Goal: Task Accomplishment & Management: Manage account settings

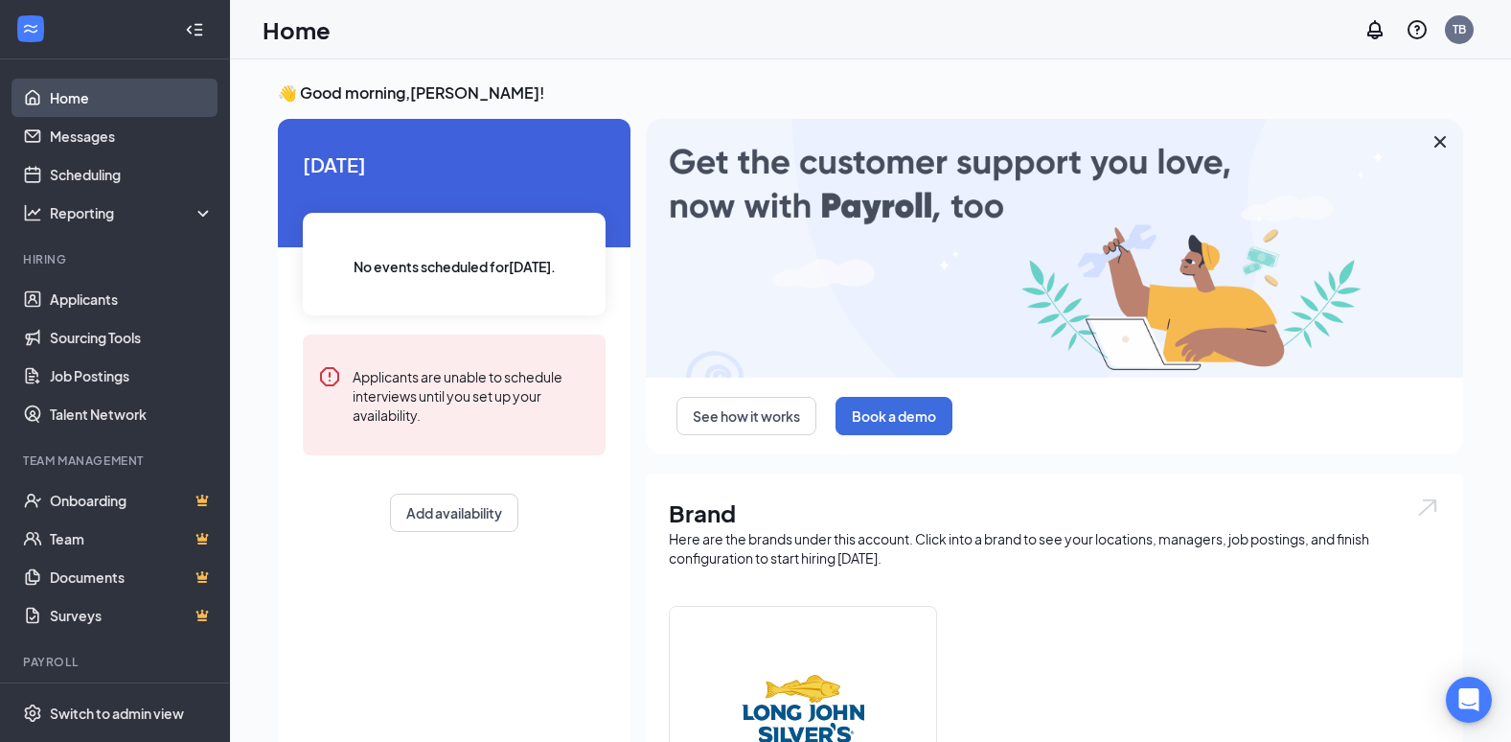
click at [77, 101] on link "Home" at bounding box center [132, 98] width 164 height 38
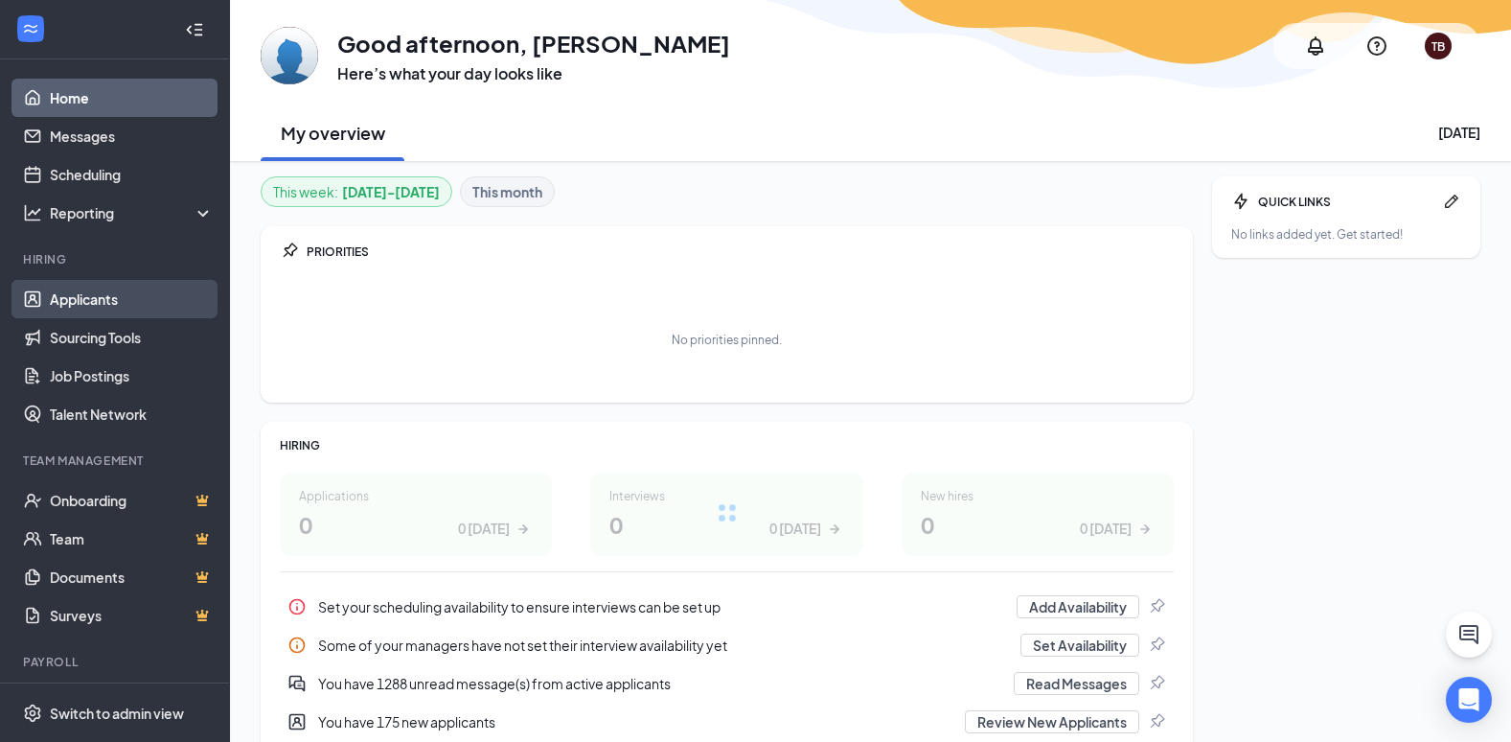
click at [115, 299] on link "Applicants" at bounding box center [132, 299] width 164 height 38
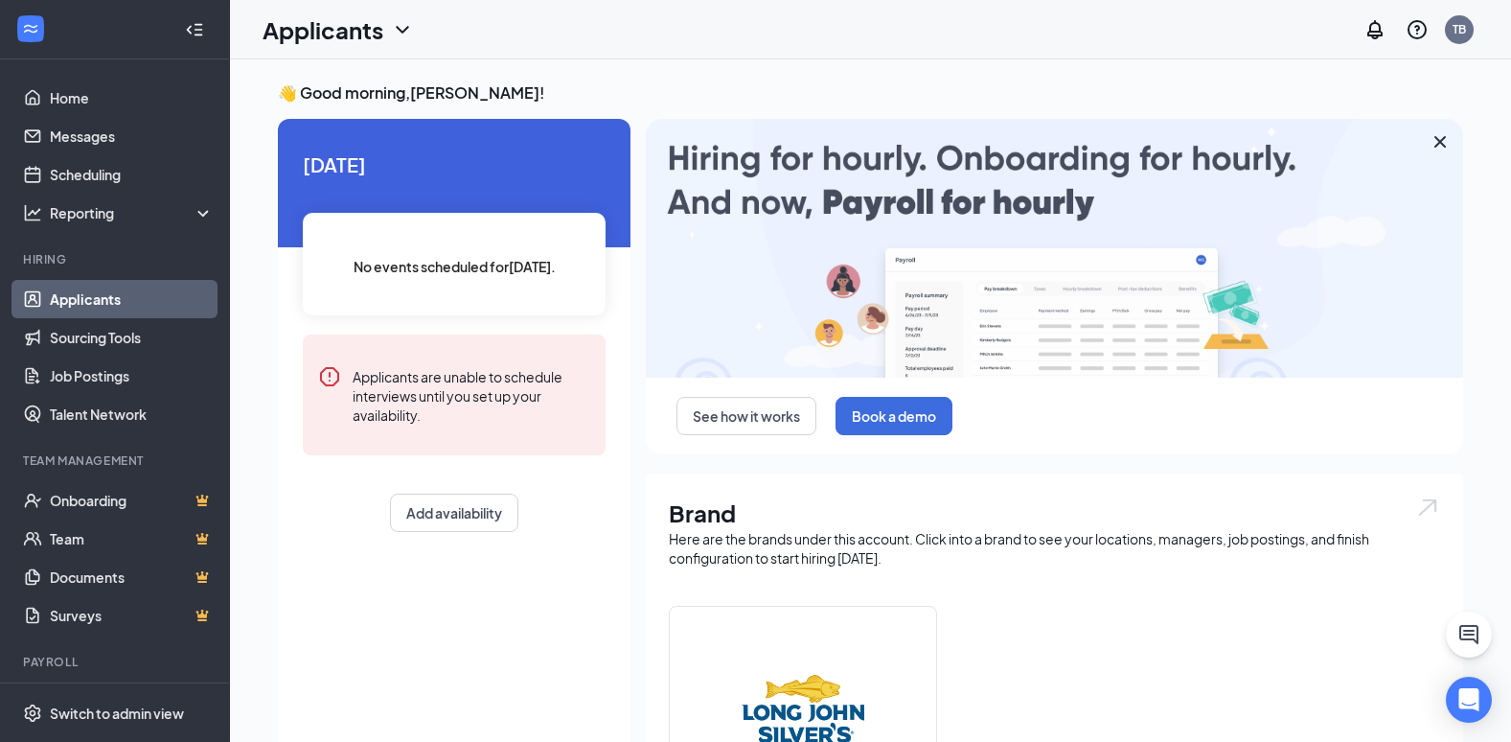
click at [404, 35] on icon "ChevronDown" at bounding box center [402, 29] width 23 height 23
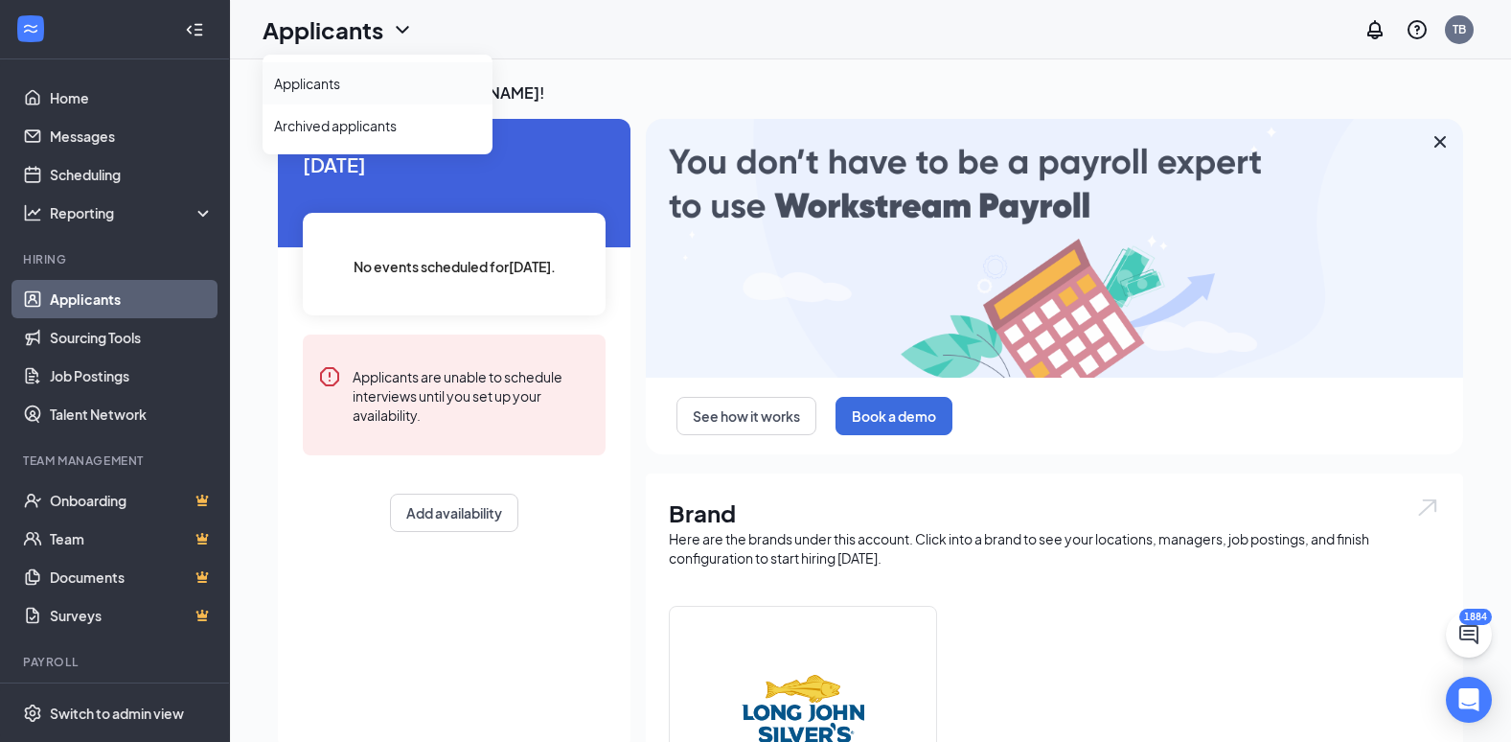
click at [381, 79] on link "Applicants" at bounding box center [377, 83] width 207 height 19
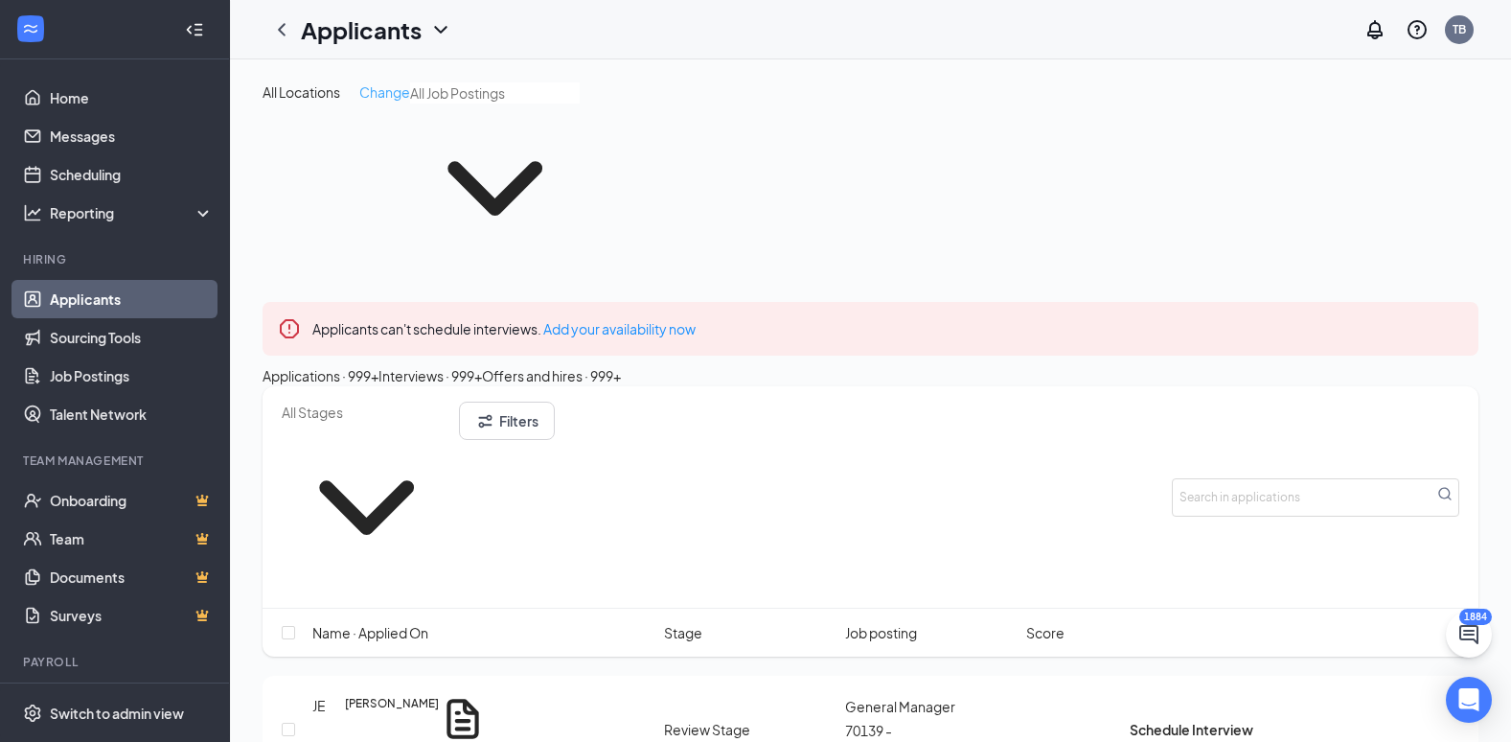
click at [395, 96] on span "Change" at bounding box center [384, 91] width 51 height 17
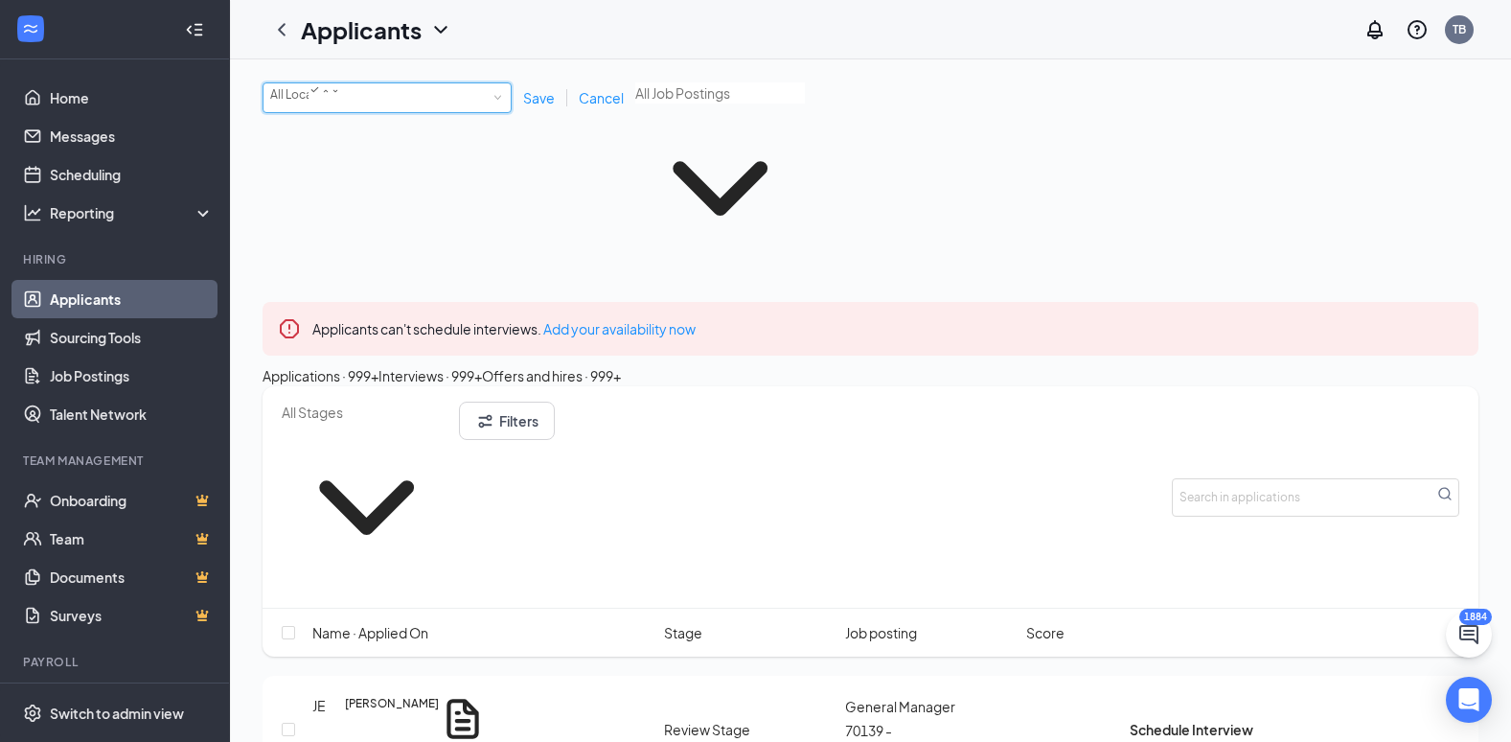
click at [395, 96] on div "All Locations All Locations" at bounding box center [387, 97] width 234 height 29
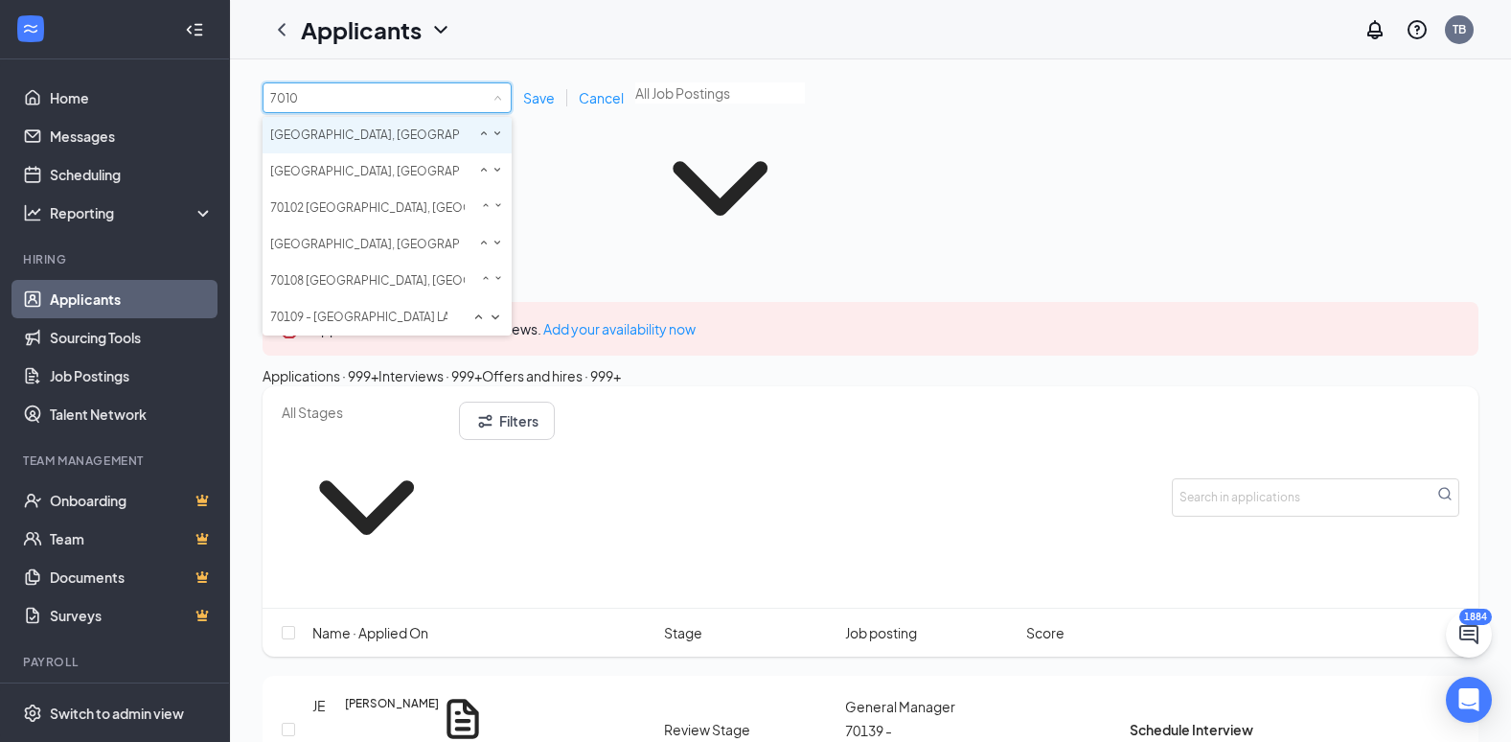
type input "70108"
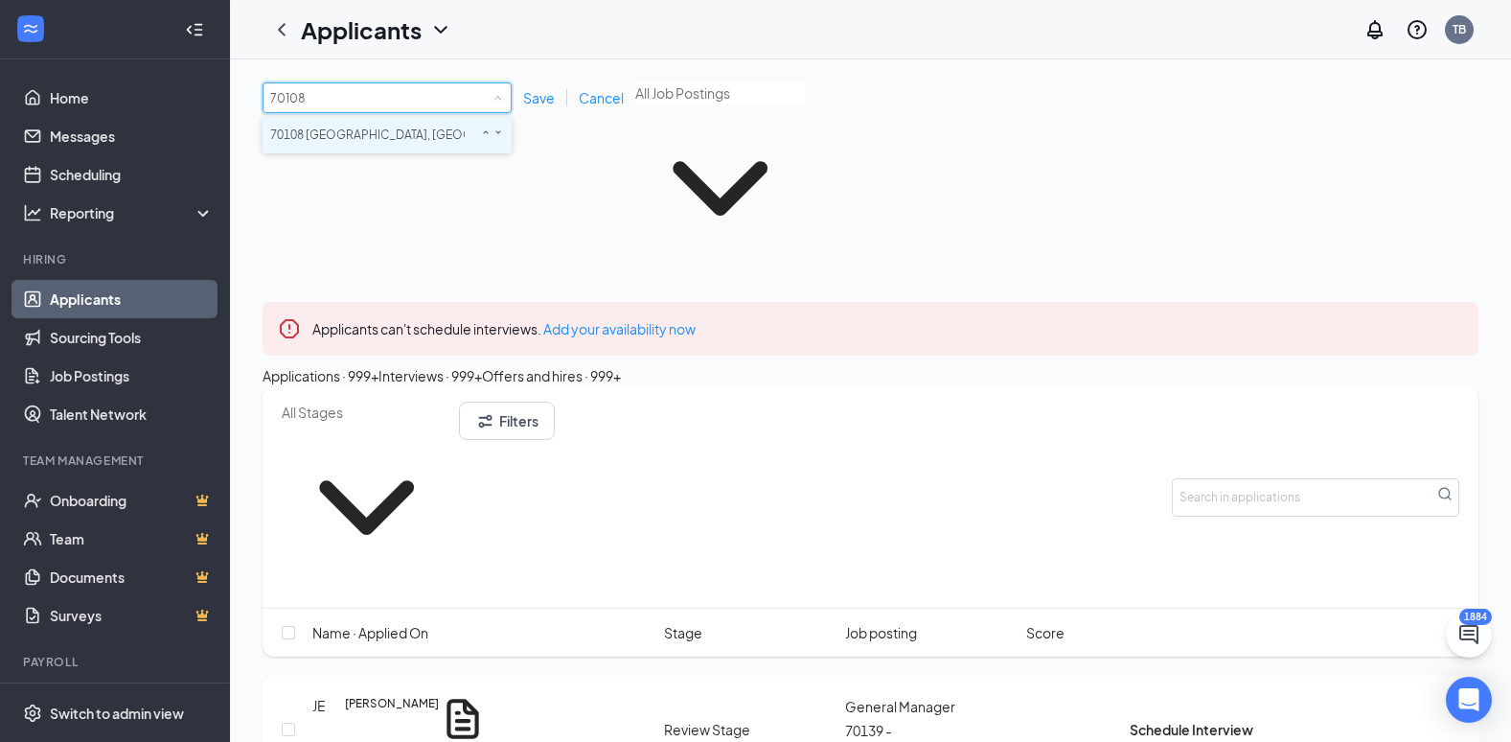
click at [372, 127] on span "70108 [GEOGRAPHIC_DATA], [GEOGRAPHIC_DATA]" at bounding box center [412, 134] width 284 height 14
click at [540, 92] on span "Save" at bounding box center [539, 97] width 32 height 17
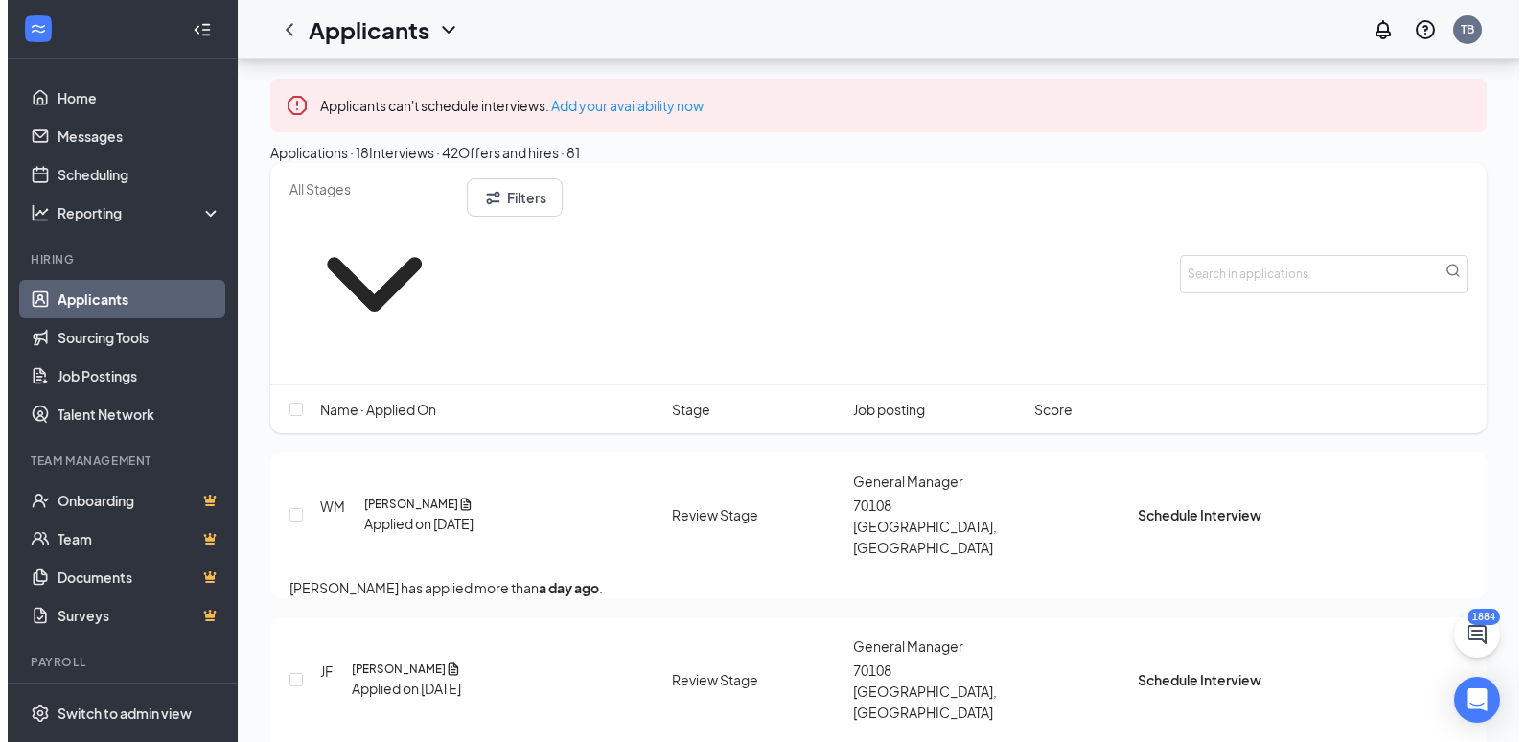
scroll to position [192, 0]
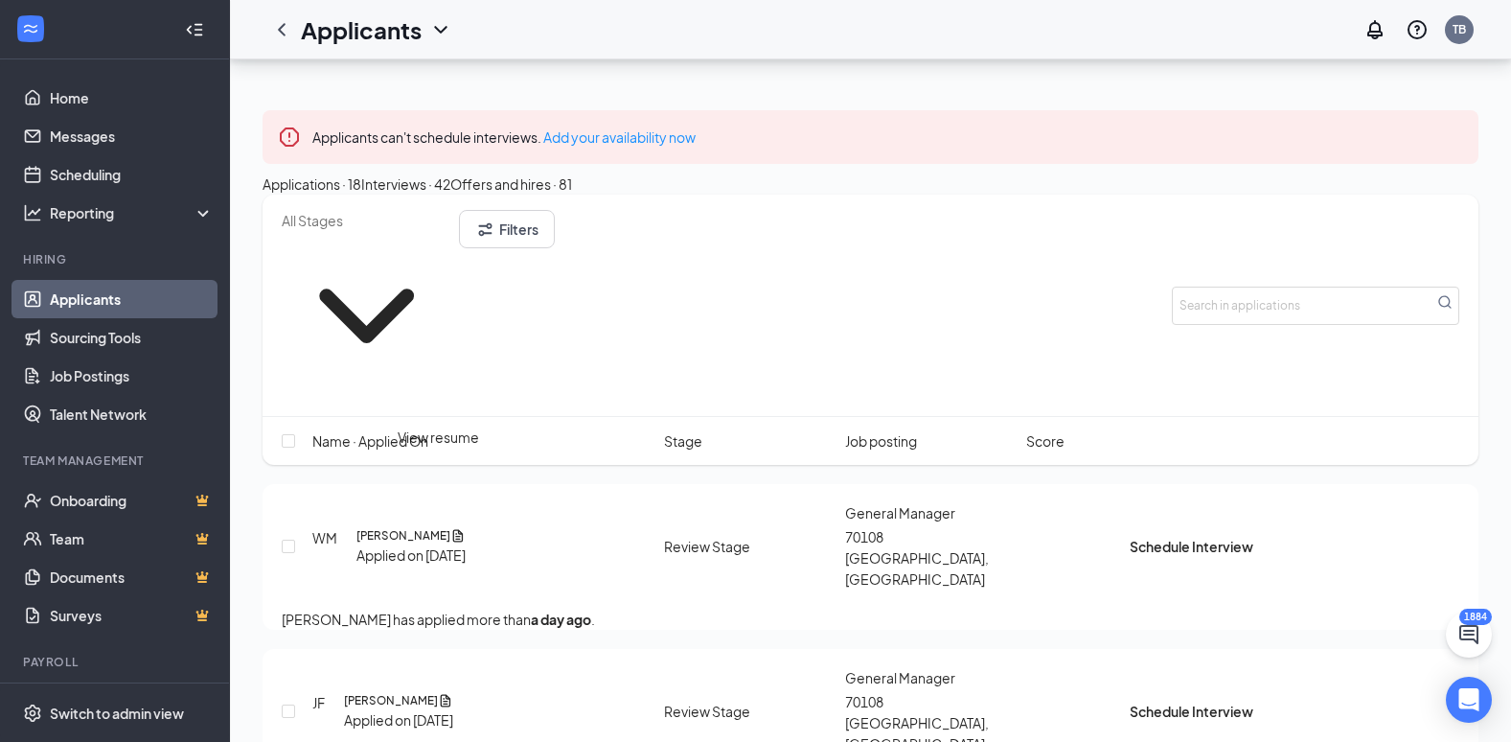
click at [453, 529] on icon "Document" at bounding box center [458, 535] width 11 height 12
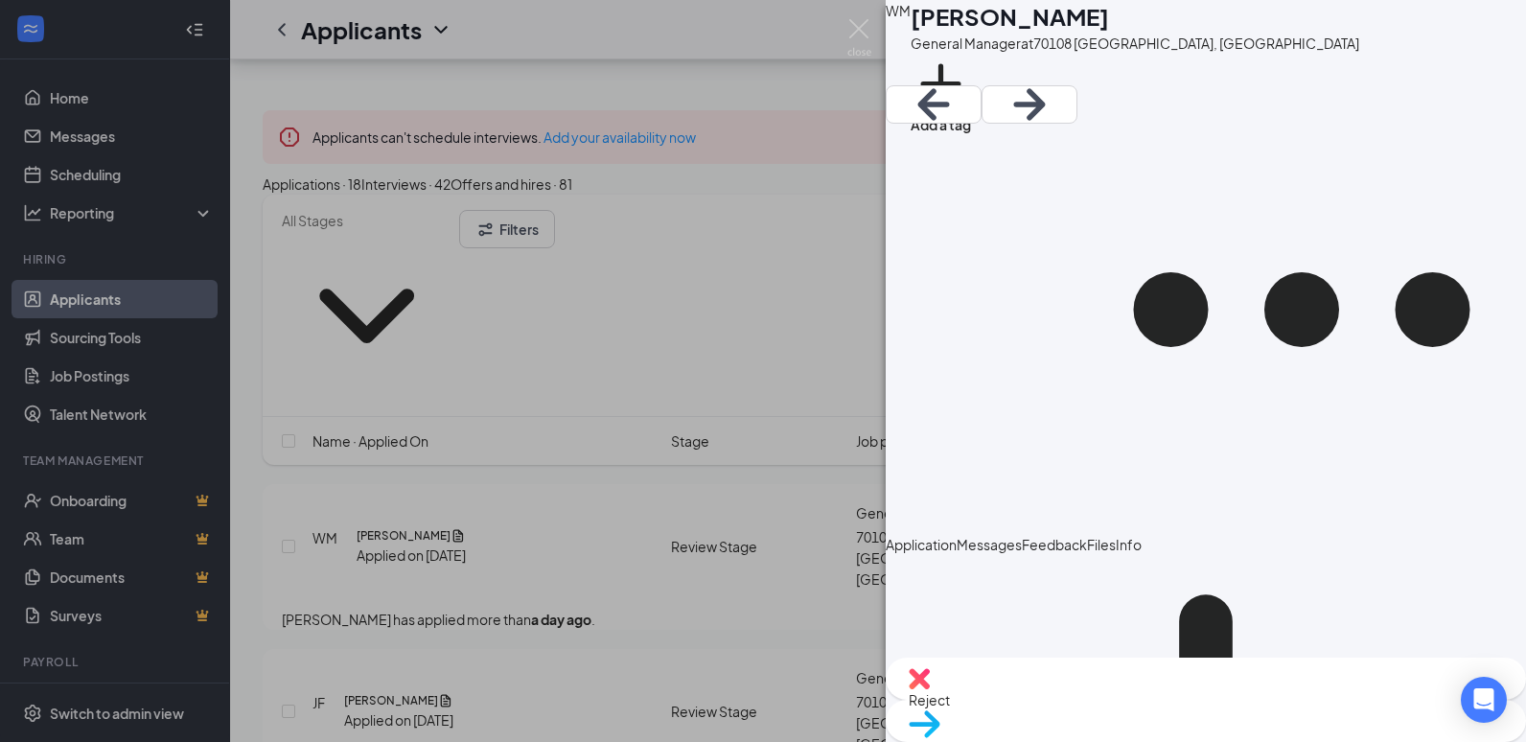
click at [523, 465] on div "WM William Matthew General Manager at 70108 Longview, TX Add a tag Application …" at bounding box center [763, 371] width 1526 height 742
click at [862, 30] on img at bounding box center [859, 37] width 24 height 37
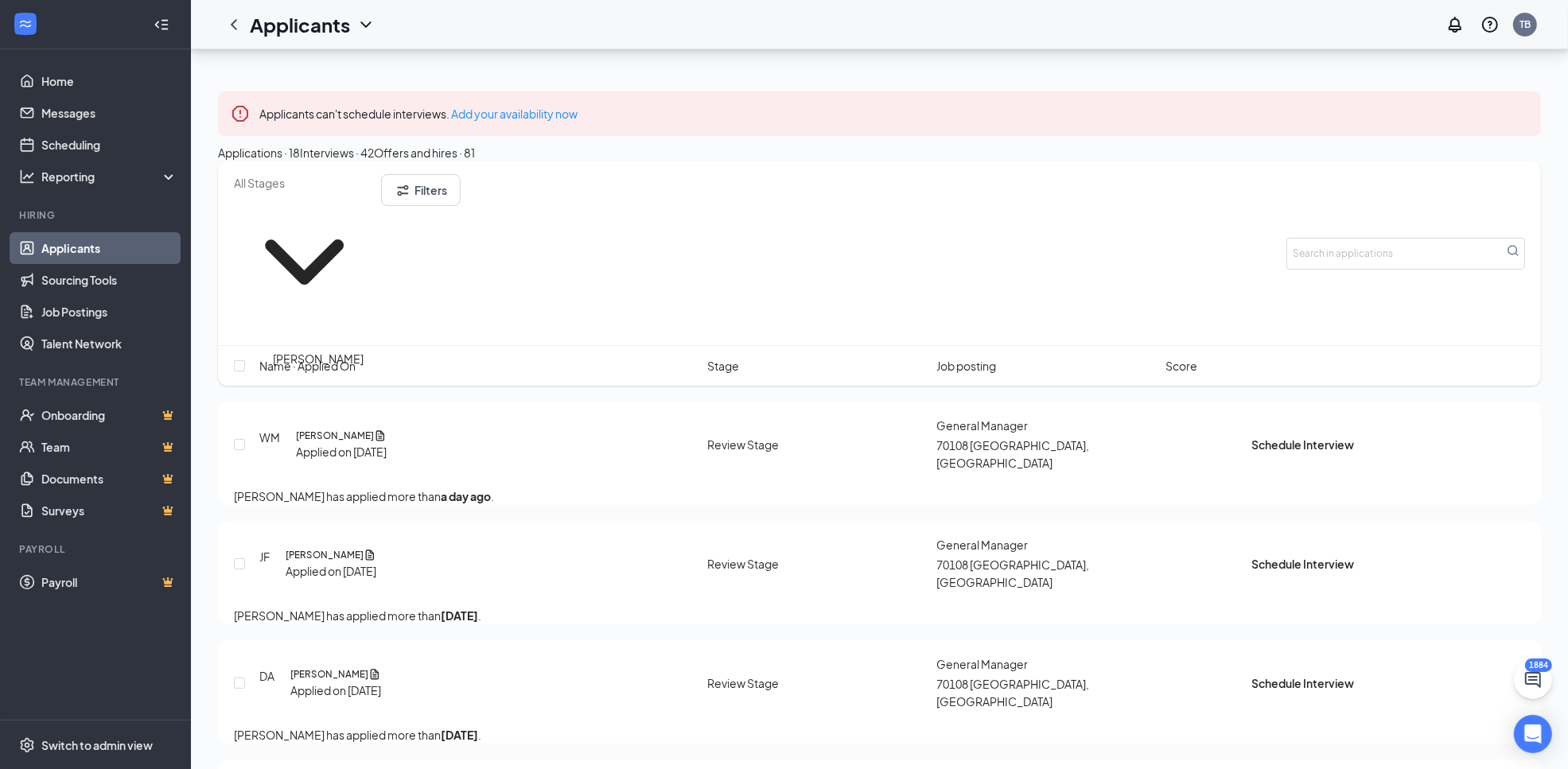
click at [305, 429] on h5 "[PERSON_NAME]" at bounding box center [335, 436] width 78 height 14
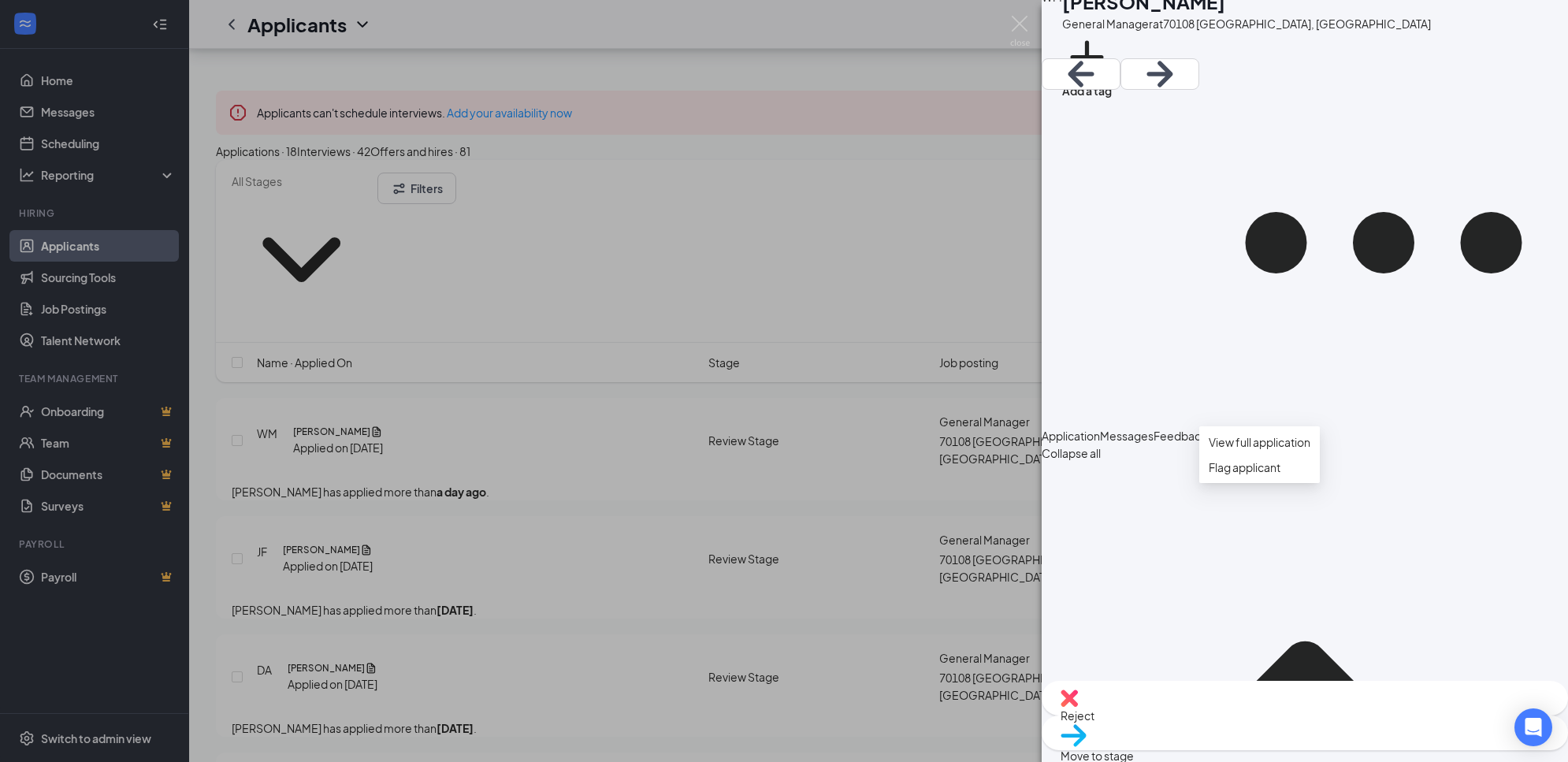
scroll to position [13, 0]
click at [1254, 423] on link "View full application" at bounding box center [1260, 428] width 102 height 17
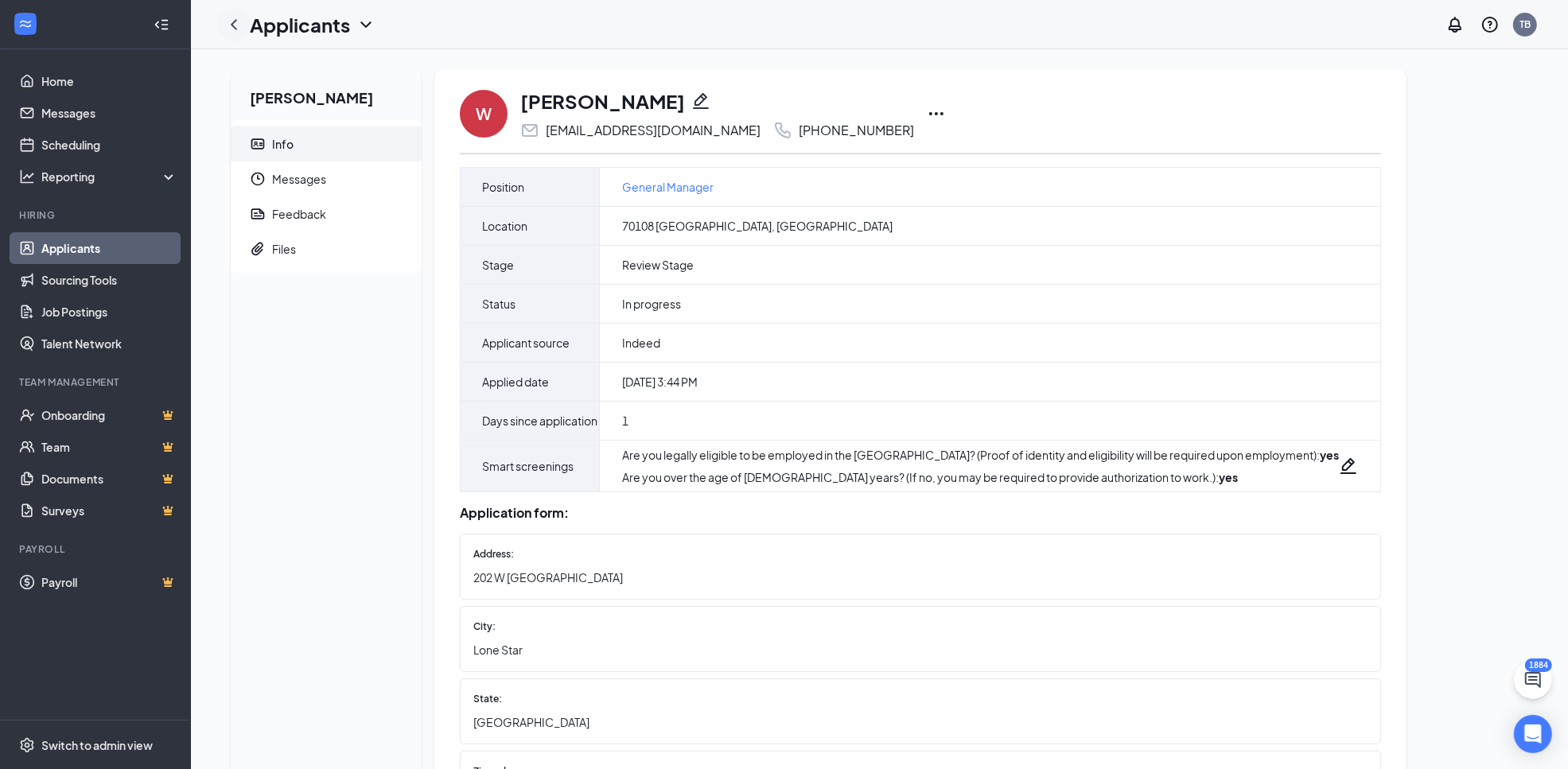
click at [235, 26] on icon "ChevronLeft" at bounding box center [233, 24] width 19 height 19
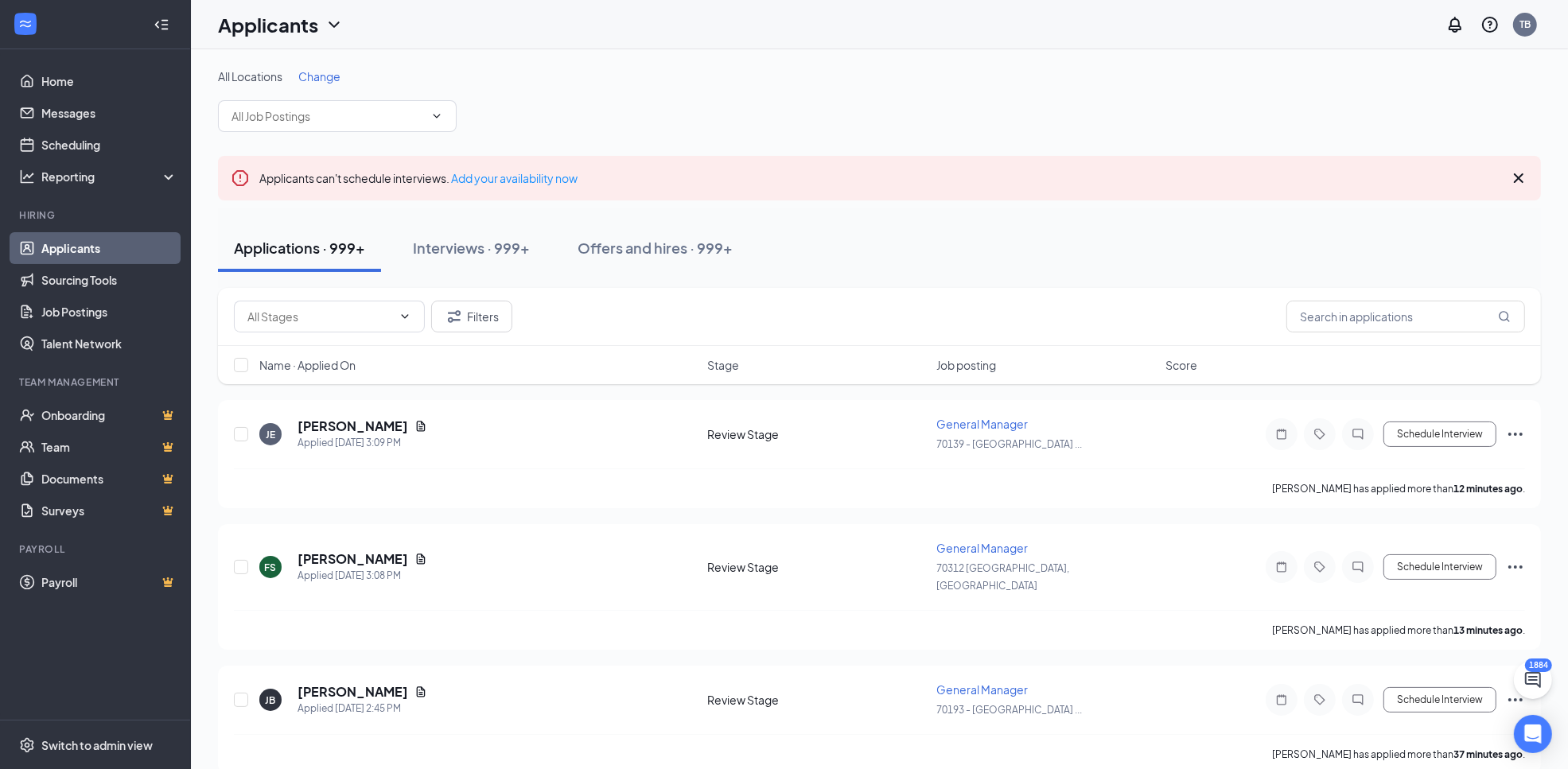
click at [332, 80] on span "Change" at bounding box center [319, 75] width 42 height 14
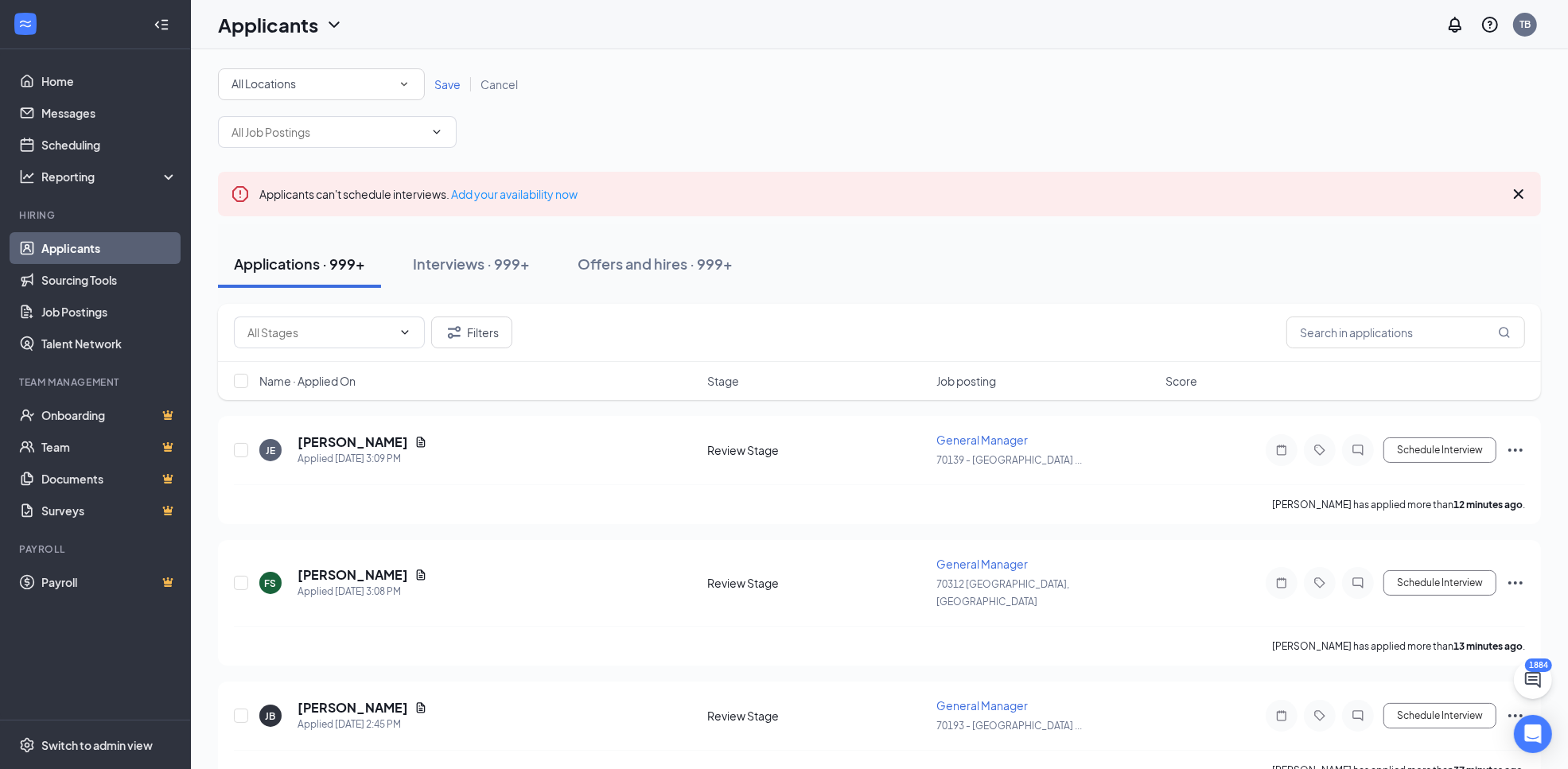
click at [388, 80] on div "All Locations" at bounding box center [321, 84] width 180 height 19
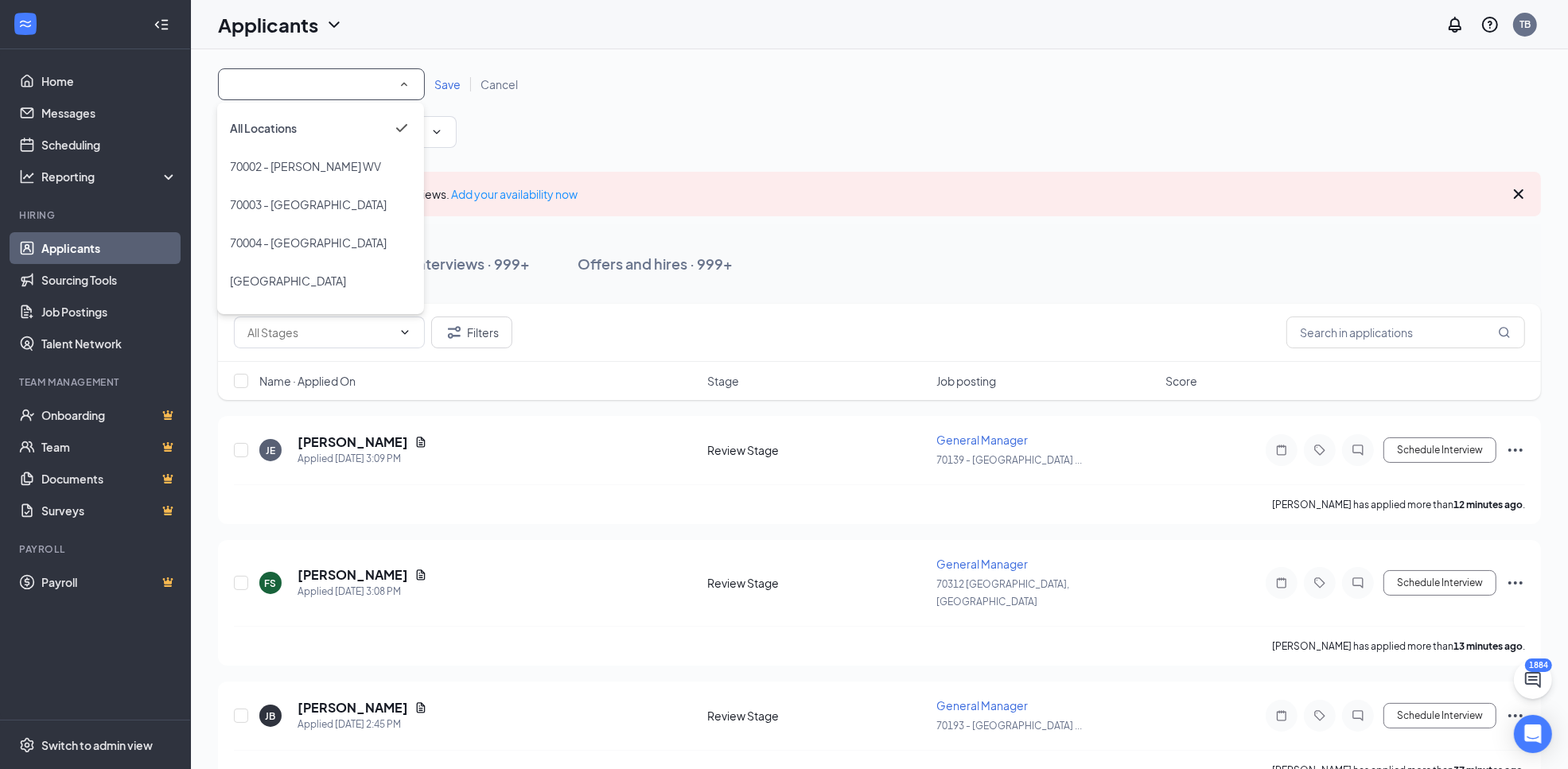
click at [362, 86] on input at bounding box center [321, 84] width 180 height 19
type input "70108"
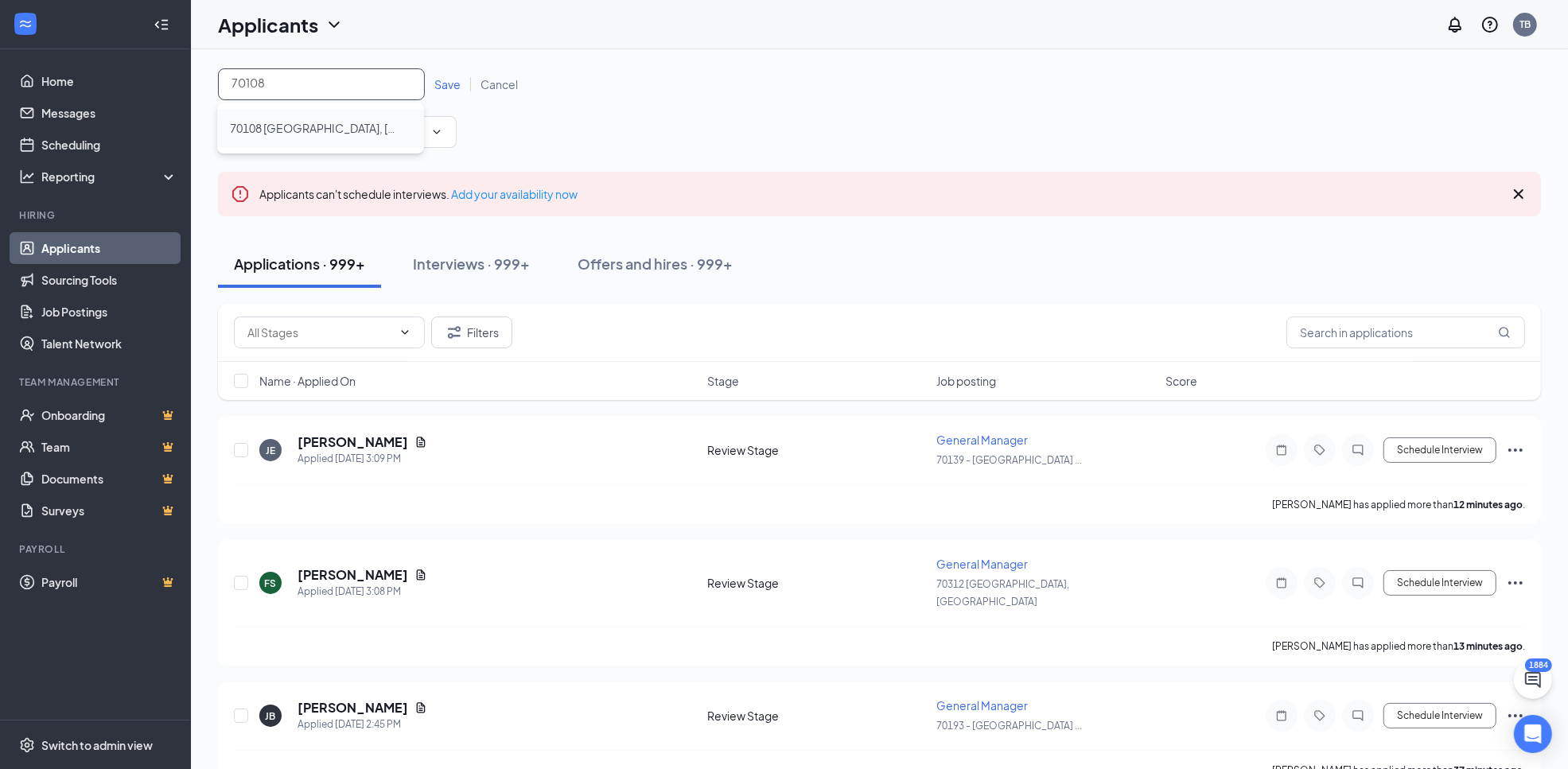
click at [327, 117] on li "70108 [GEOGRAPHIC_DATA], [GEOGRAPHIC_DATA]" at bounding box center [320, 128] width 207 height 38
click at [437, 82] on span "Save" at bounding box center [447, 84] width 27 height 14
